Goal: Task Accomplishment & Management: Complete application form

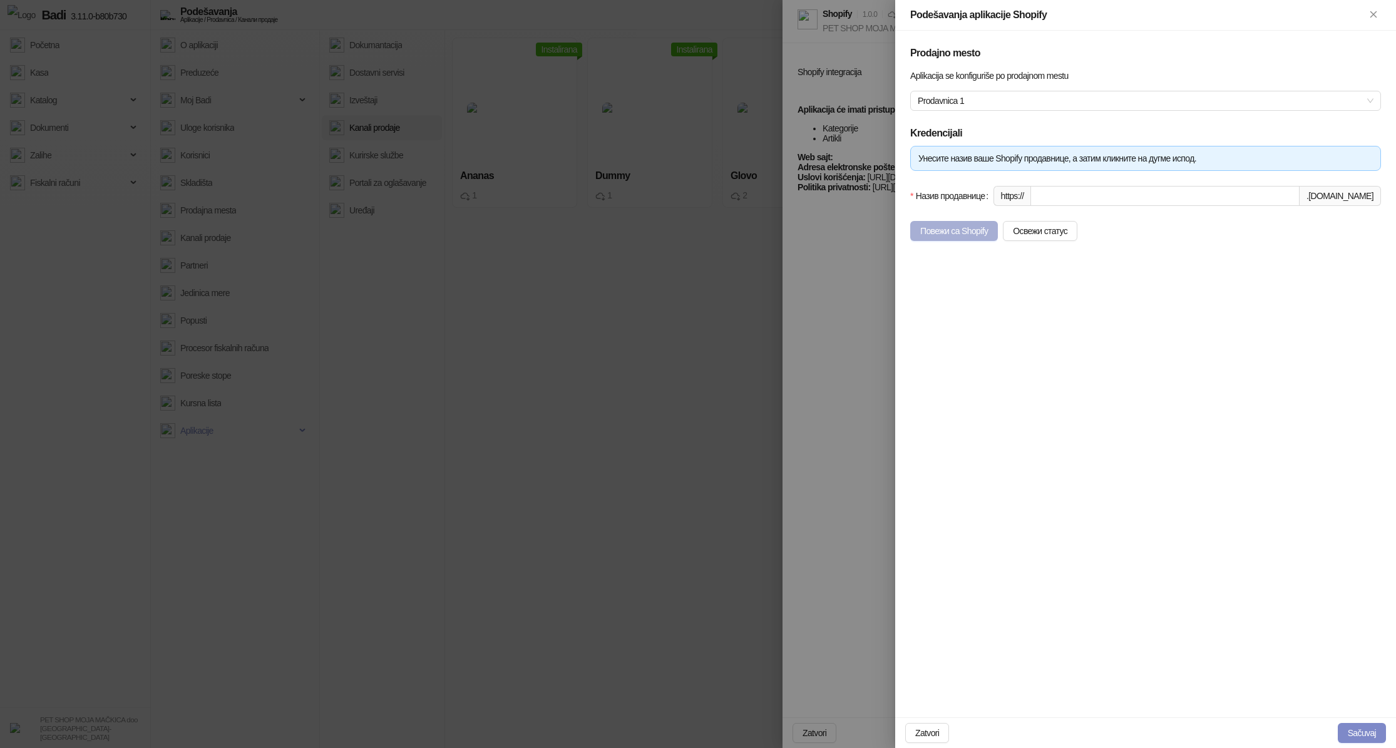
click at [941, 231] on button "Повежи са Shopify" at bounding box center [954, 231] width 88 height 20
click at [1116, 189] on input "Назив продавнице" at bounding box center [1165, 196] width 269 height 20
type input "*********"
click at [980, 229] on button "Повежи са Shopify" at bounding box center [954, 231] width 88 height 20
click at [959, 233] on button "Повежи са Shopify" at bounding box center [954, 231] width 88 height 20
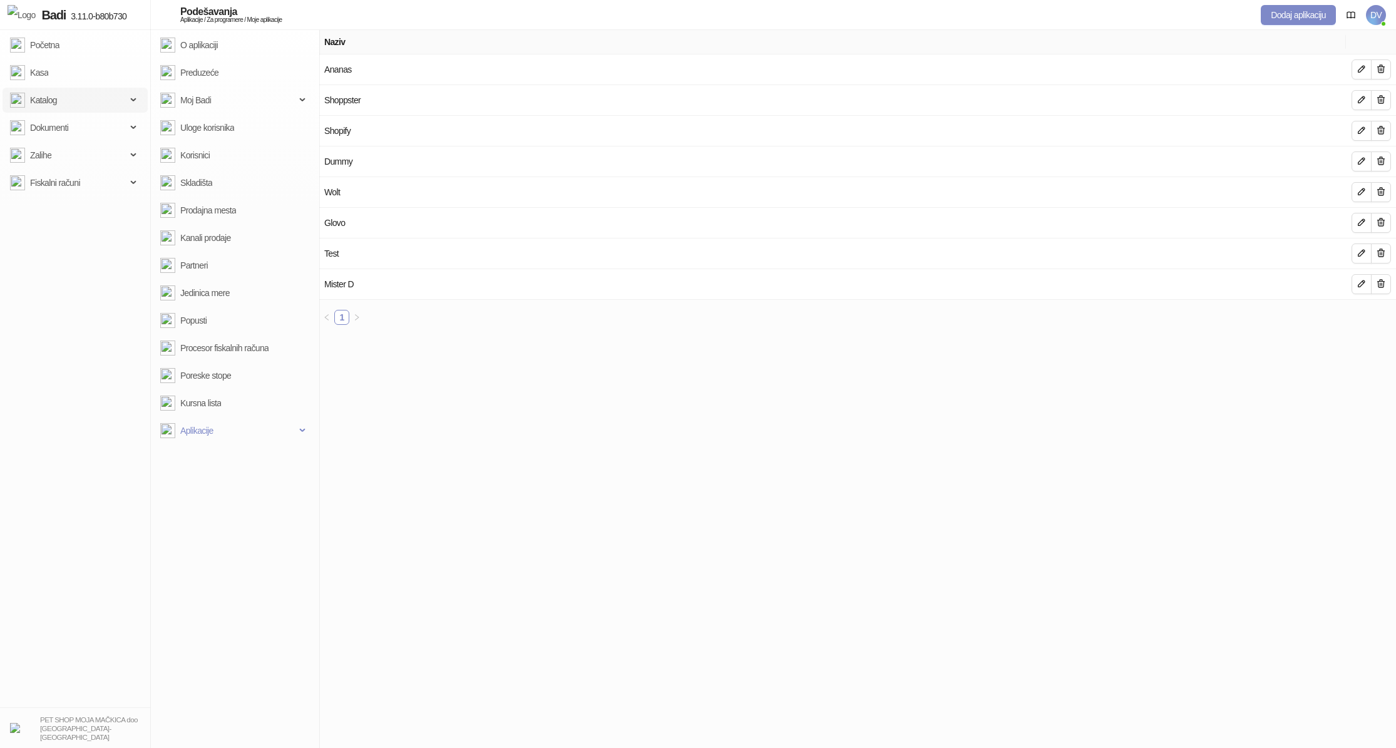
click at [96, 100] on span "Katalog" at bounding box center [68, 100] width 116 height 25
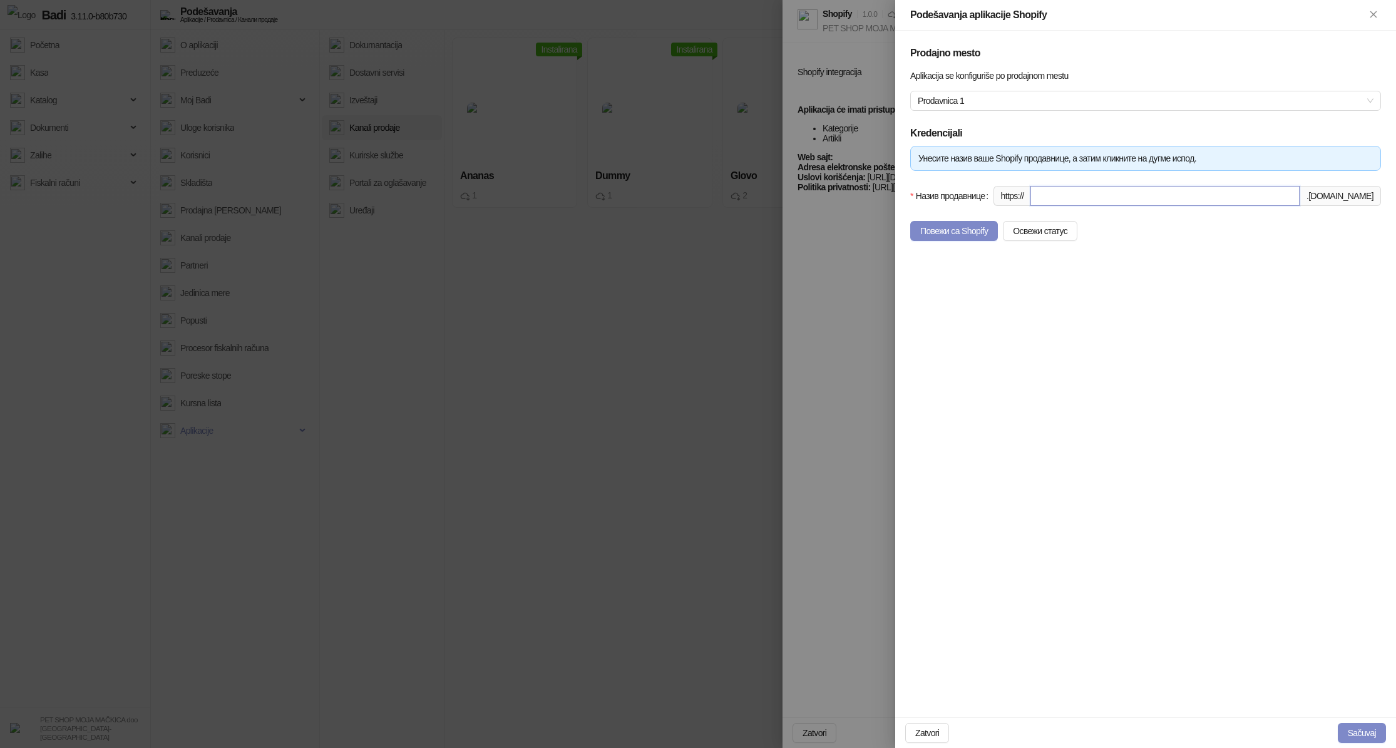
click at [1073, 200] on input "Назив продавнице" at bounding box center [1165, 196] width 269 height 20
type input "*********"
click at [937, 232] on button "Повежи са Shopify" at bounding box center [954, 231] width 88 height 20
click at [961, 236] on button "Повежи са Shopify" at bounding box center [954, 231] width 88 height 20
click at [949, 232] on button "Повежи са Shopify" at bounding box center [954, 231] width 88 height 20
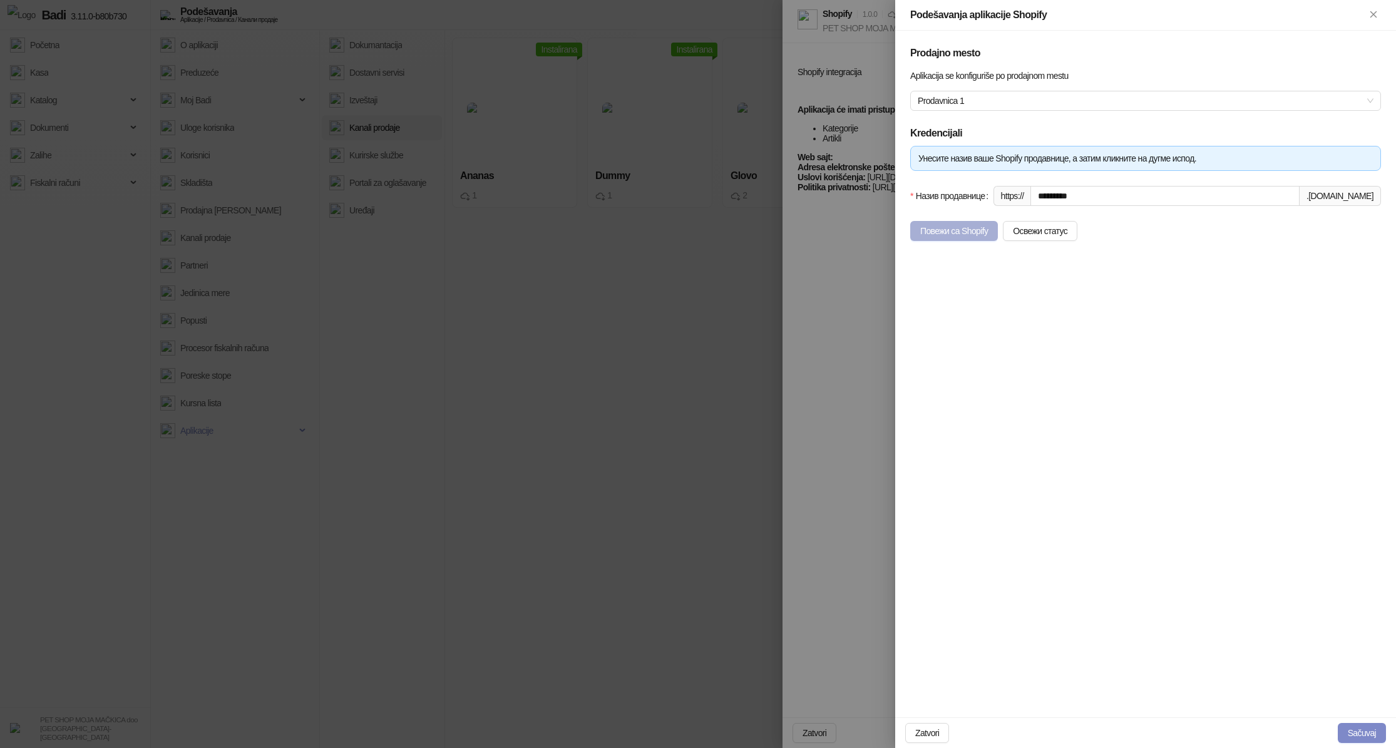
click at [969, 229] on button "Повежи са Shopify" at bounding box center [954, 231] width 88 height 20
click at [944, 232] on button "Повежи са Shopify" at bounding box center [954, 231] width 88 height 20
click at [950, 217] on form "Унесите назив ваше Shopify продавнице, а затим кликните на дугме испод. Назив п…" at bounding box center [1145, 193] width 471 height 95
click at [949, 234] on button "Повежи са Shopify" at bounding box center [954, 231] width 88 height 20
click at [959, 231] on button "Повежи са Shopify" at bounding box center [954, 231] width 88 height 20
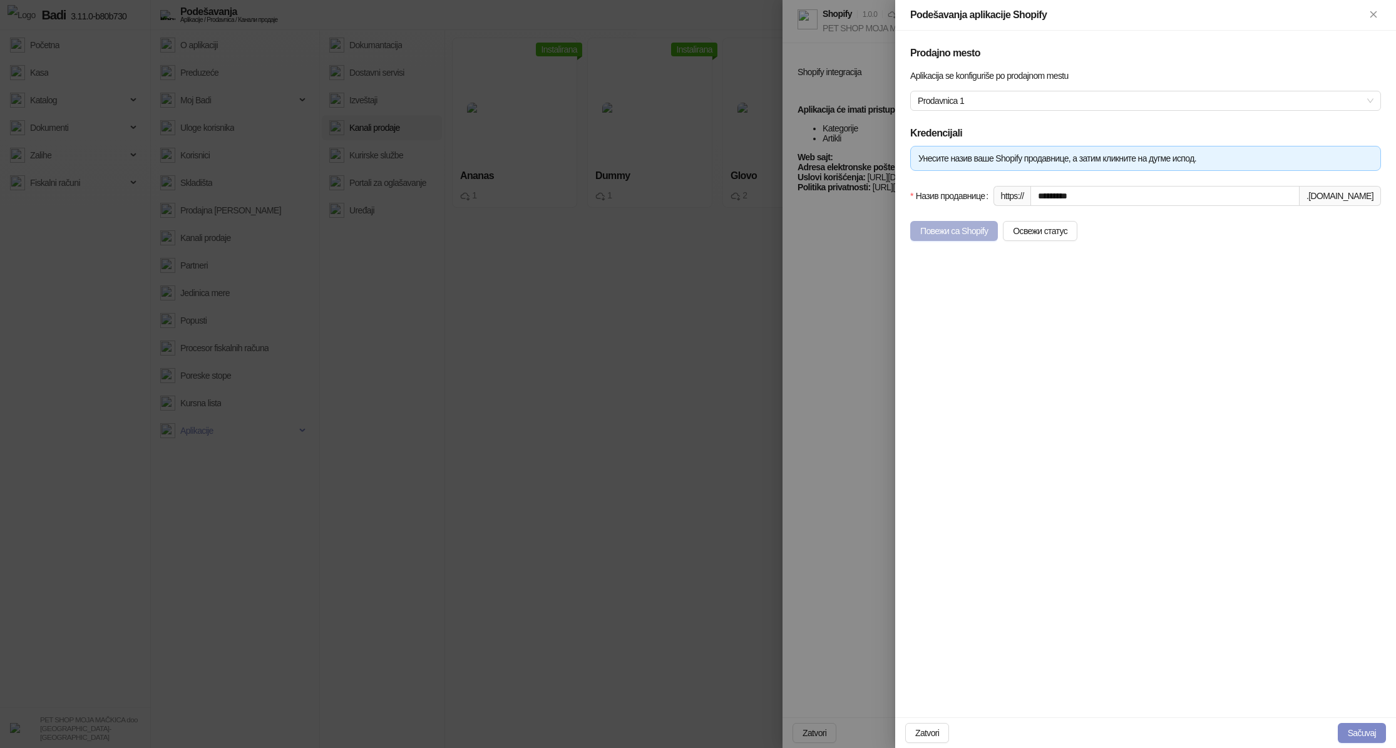
click at [972, 227] on button "Повежи са Shopify" at bounding box center [954, 231] width 88 height 20
click at [956, 233] on button "Повежи са Shopify" at bounding box center [954, 231] width 88 height 20
click at [951, 233] on button "Повежи са Shopify" at bounding box center [954, 231] width 88 height 20
click at [952, 247] on div "Prodajno mesto Aplikacija se konfiguriše po prodajnom mestu Prodavnica 1 Kreden…" at bounding box center [1145, 374] width 501 height 687
click at [961, 229] on button "Повежи са Shopify" at bounding box center [954, 231] width 88 height 20
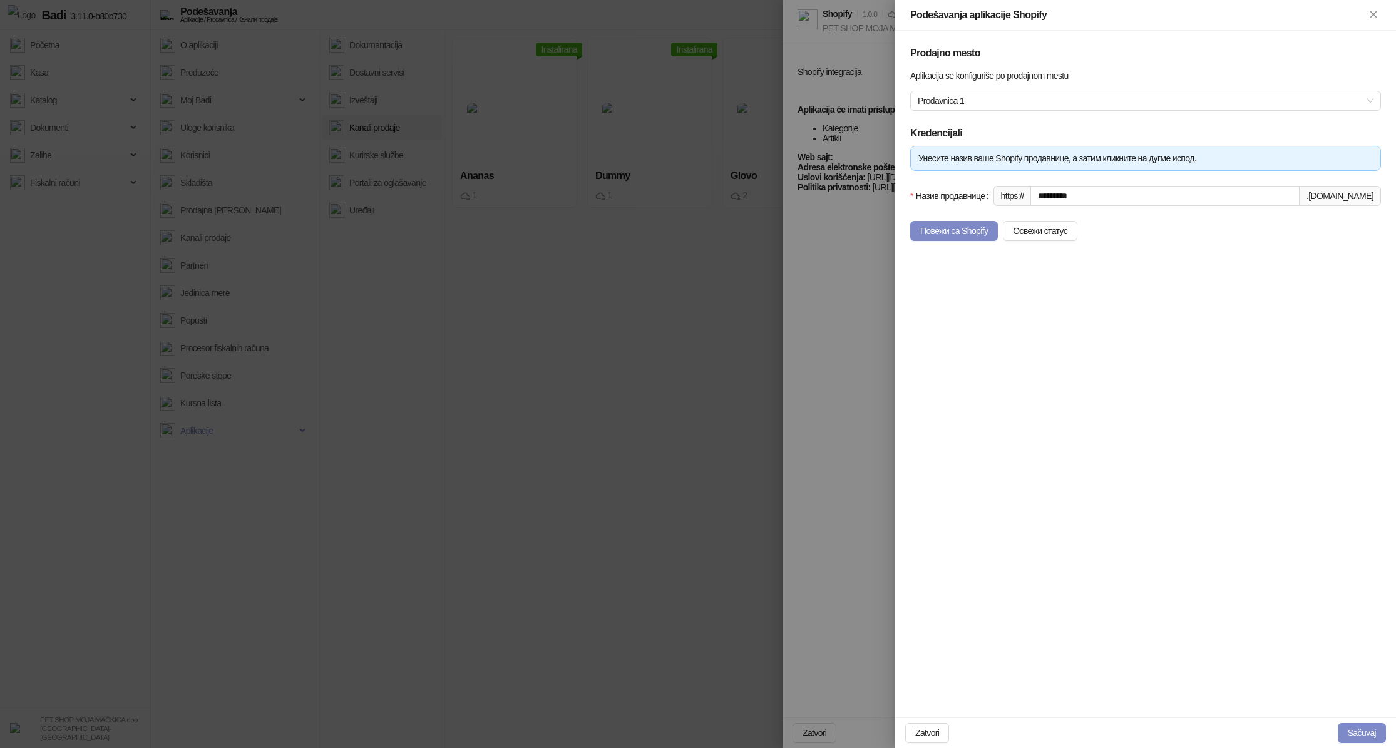
click at [949, 214] on form "Унесите назив ваше Shopify продавнице, а затим кликните на дугме испод. Назив п…" at bounding box center [1145, 193] width 471 height 95
click at [949, 226] on button "Повежи са Shopify" at bounding box center [954, 231] width 88 height 20
click at [944, 232] on button "Повежи са Shopify" at bounding box center [954, 231] width 88 height 20
click at [964, 238] on button "Повежи са Shopify" at bounding box center [954, 231] width 88 height 20
click at [1045, 240] on button "Освежи статус" at bounding box center [1040, 231] width 75 height 20
